Goal: Information Seeking & Learning: Learn about a topic

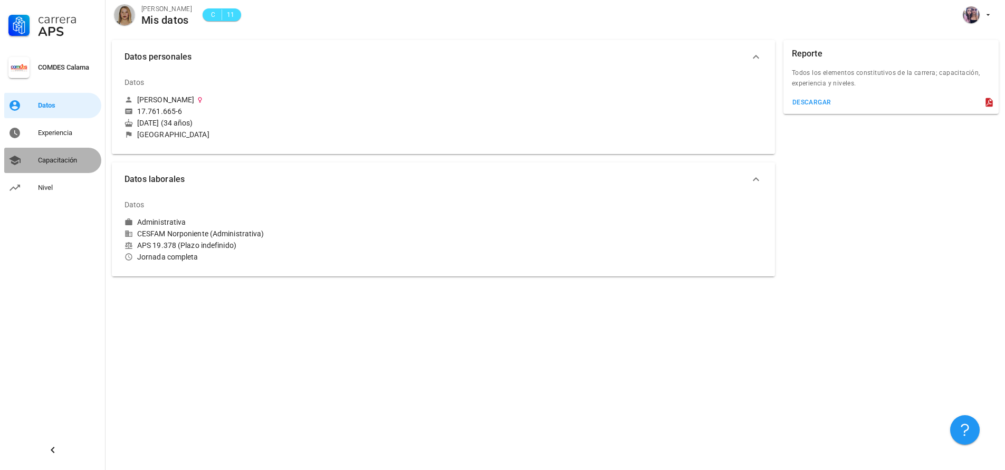
click at [61, 155] on div "Capacitación" at bounding box center [67, 160] width 59 height 17
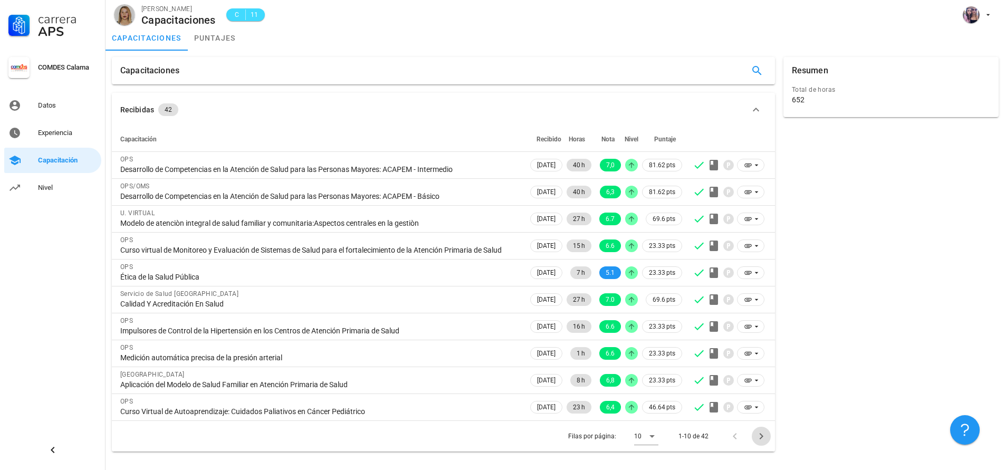
click at [762, 439] on icon "Página siguiente" at bounding box center [761, 436] width 4 height 6
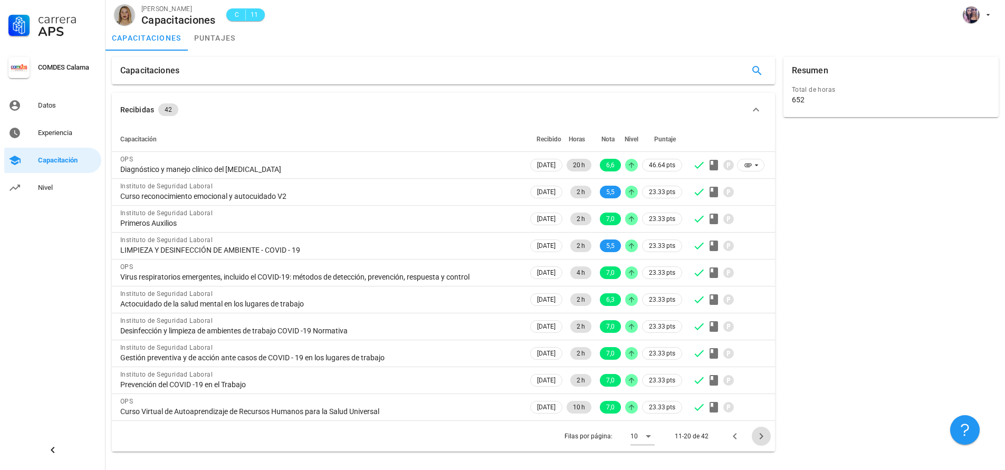
click at [760, 435] on icon "Página siguiente" at bounding box center [761, 436] width 4 height 6
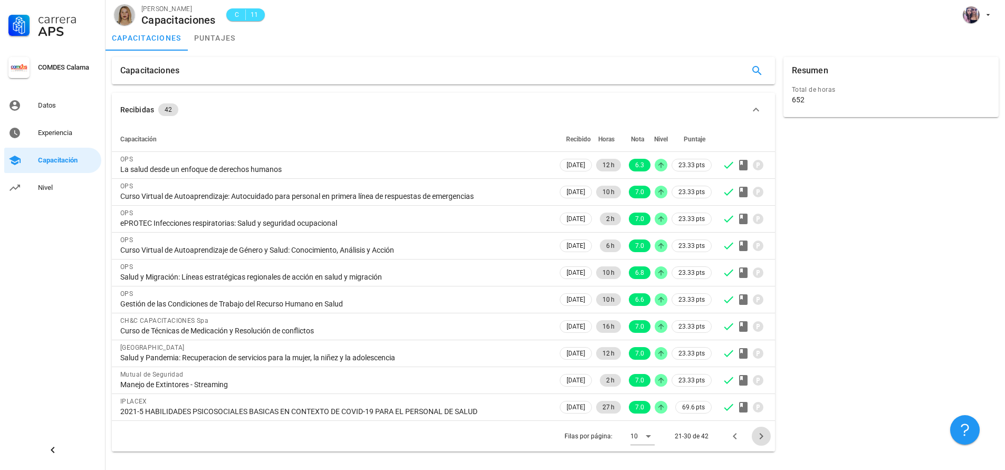
click at [760, 435] on icon "Página siguiente" at bounding box center [761, 436] width 4 height 6
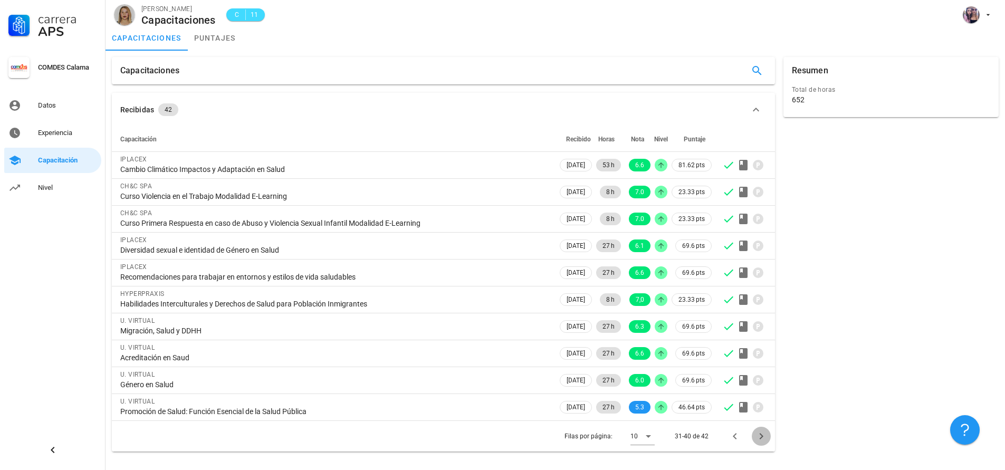
click at [760, 436] on icon "Página siguiente" at bounding box center [761, 436] width 13 height 13
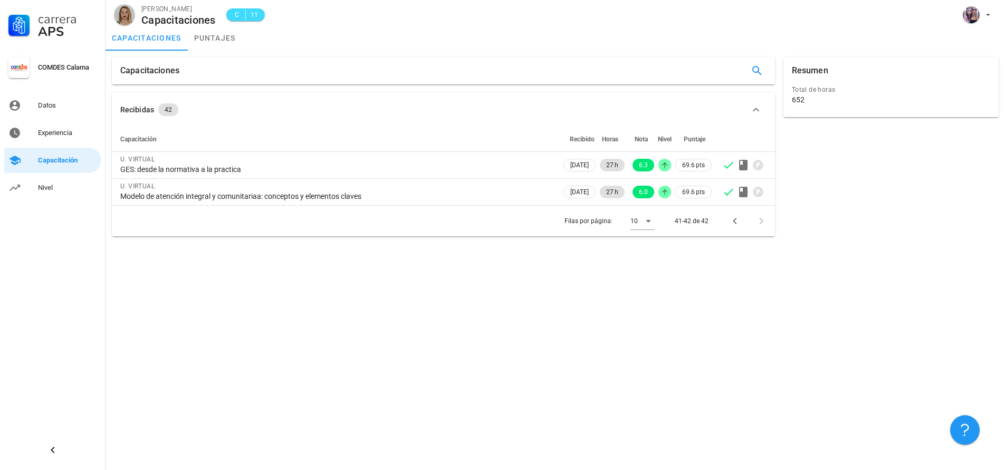
click at [755, 109] on icon "button" at bounding box center [756, 110] width 6 height 4
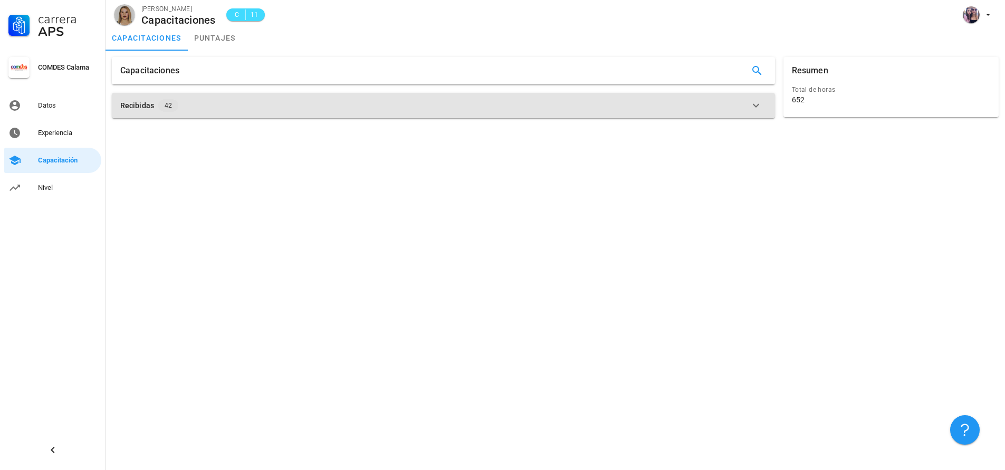
click at [753, 105] on icon "button" at bounding box center [756, 106] width 6 height 4
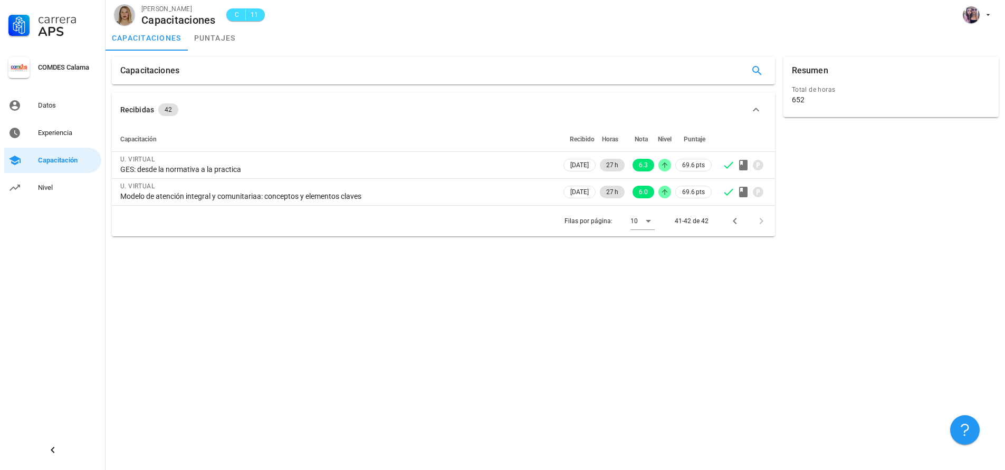
click at [756, 107] on icon "button" at bounding box center [756, 109] width 13 height 13
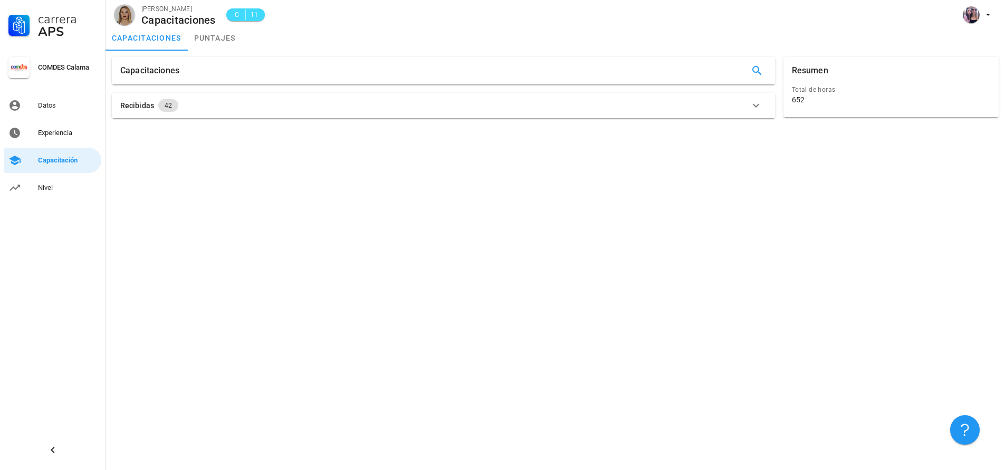
click at [756, 107] on icon "button" at bounding box center [756, 106] width 6 height 4
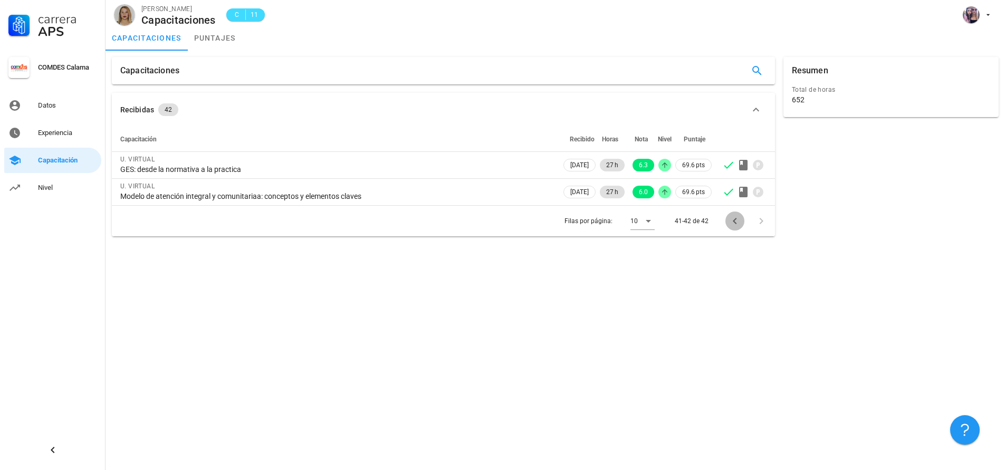
click at [732, 219] on icon "Página anterior" at bounding box center [735, 221] width 13 height 13
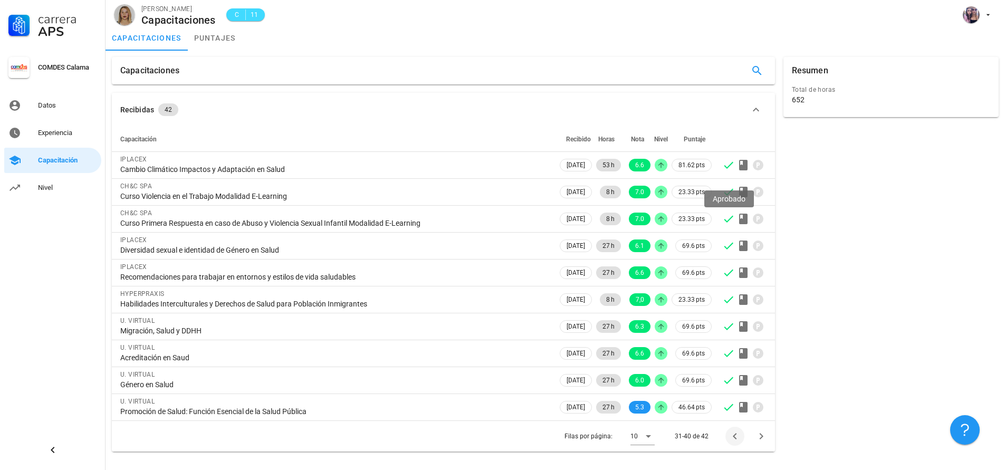
click at [732, 219] on icon at bounding box center [728, 219] width 13 height 13
click at [734, 435] on icon "Página anterior" at bounding box center [735, 436] width 4 height 6
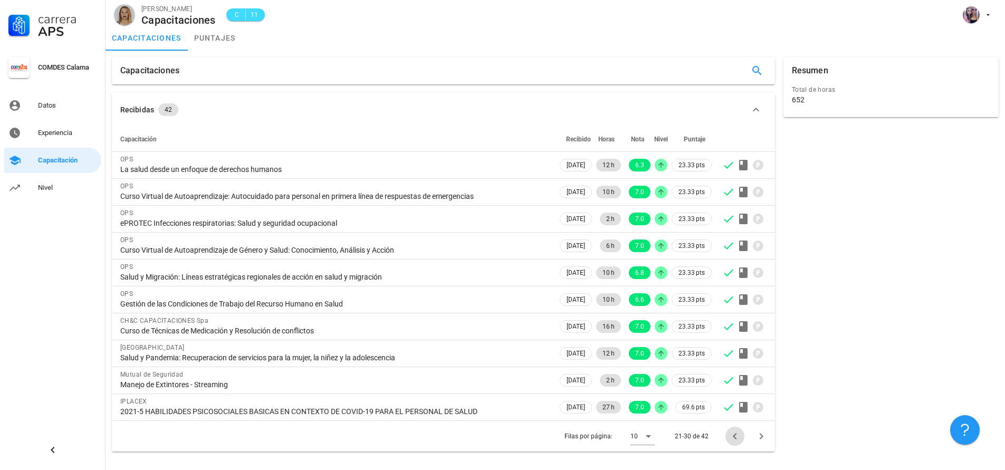
click at [734, 435] on icon "Página anterior" at bounding box center [735, 436] width 13 height 13
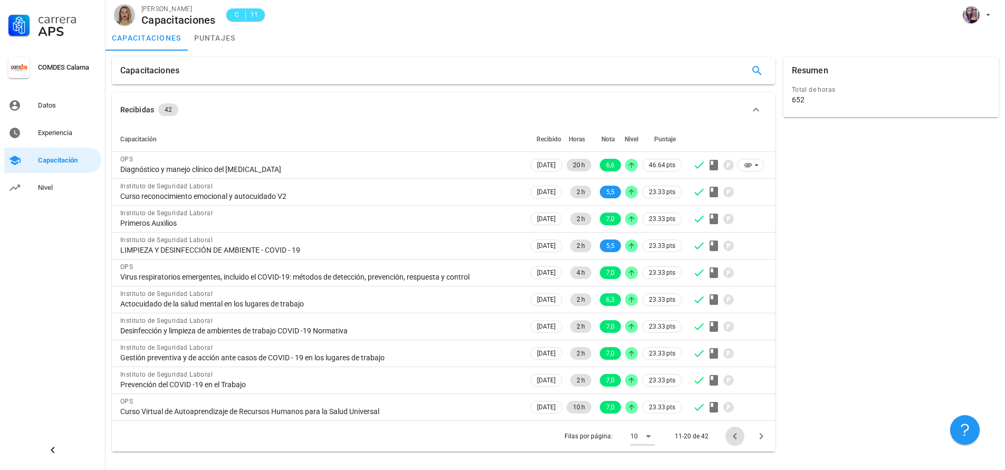
click at [734, 435] on icon "Página anterior" at bounding box center [735, 436] width 13 height 13
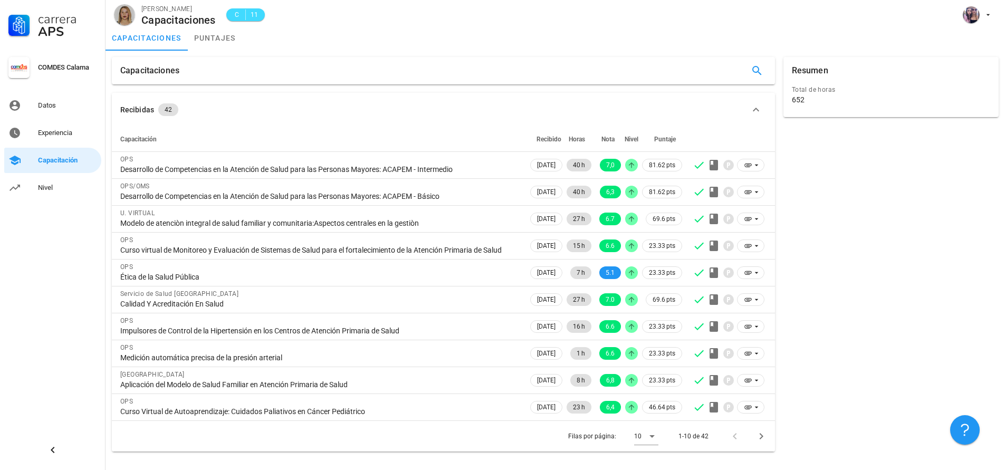
click at [733, 446] on div at bounding box center [736, 436] width 23 height 19
click at [761, 443] on icon "Página siguiente" at bounding box center [761, 436] width 13 height 13
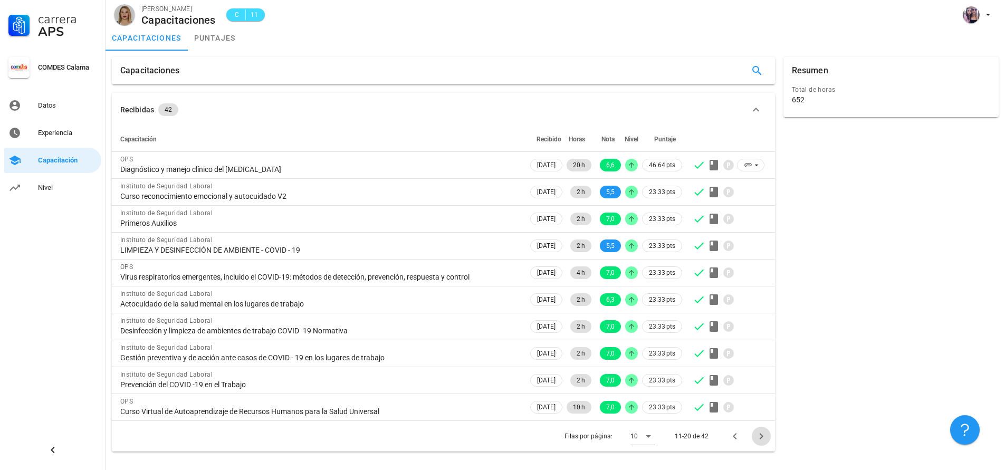
click at [763, 437] on icon "Página siguiente" at bounding box center [761, 436] width 13 height 13
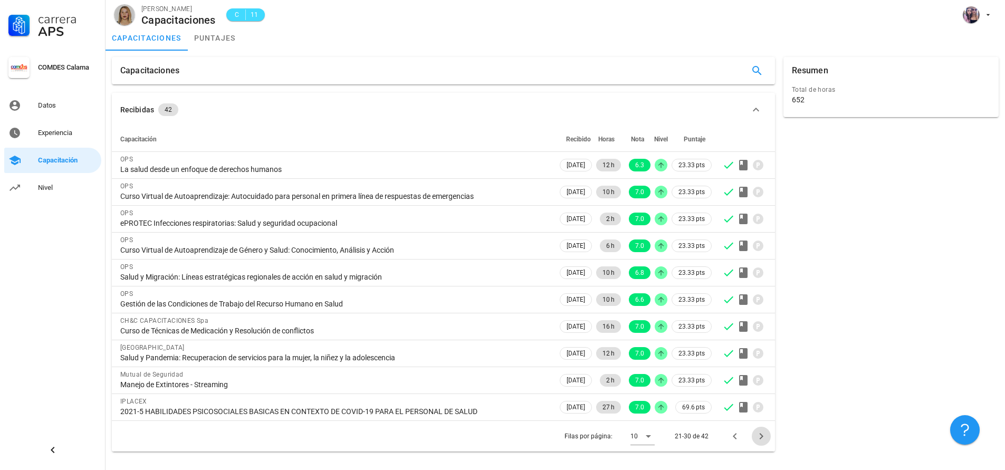
click at [759, 433] on icon "Página siguiente" at bounding box center [761, 436] width 13 height 13
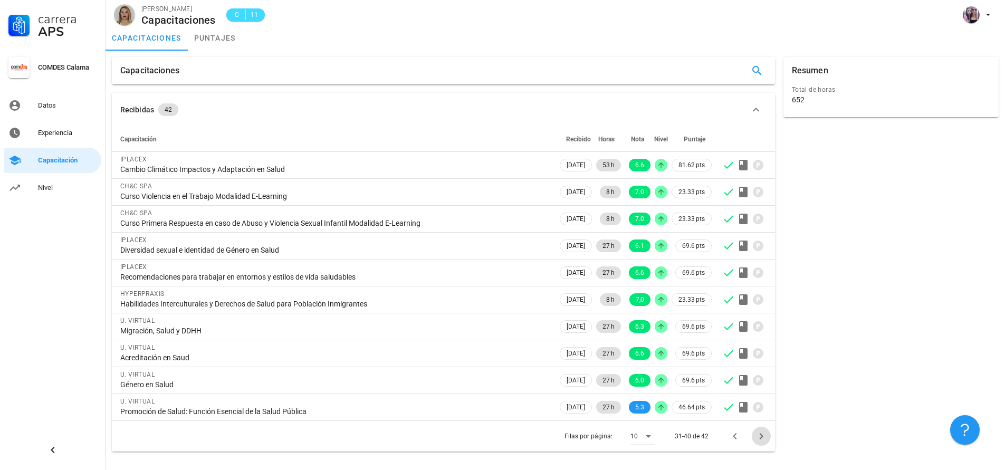
click at [761, 439] on icon "Página siguiente" at bounding box center [761, 436] width 13 height 13
